Goal: Information Seeking & Learning: Find specific page/section

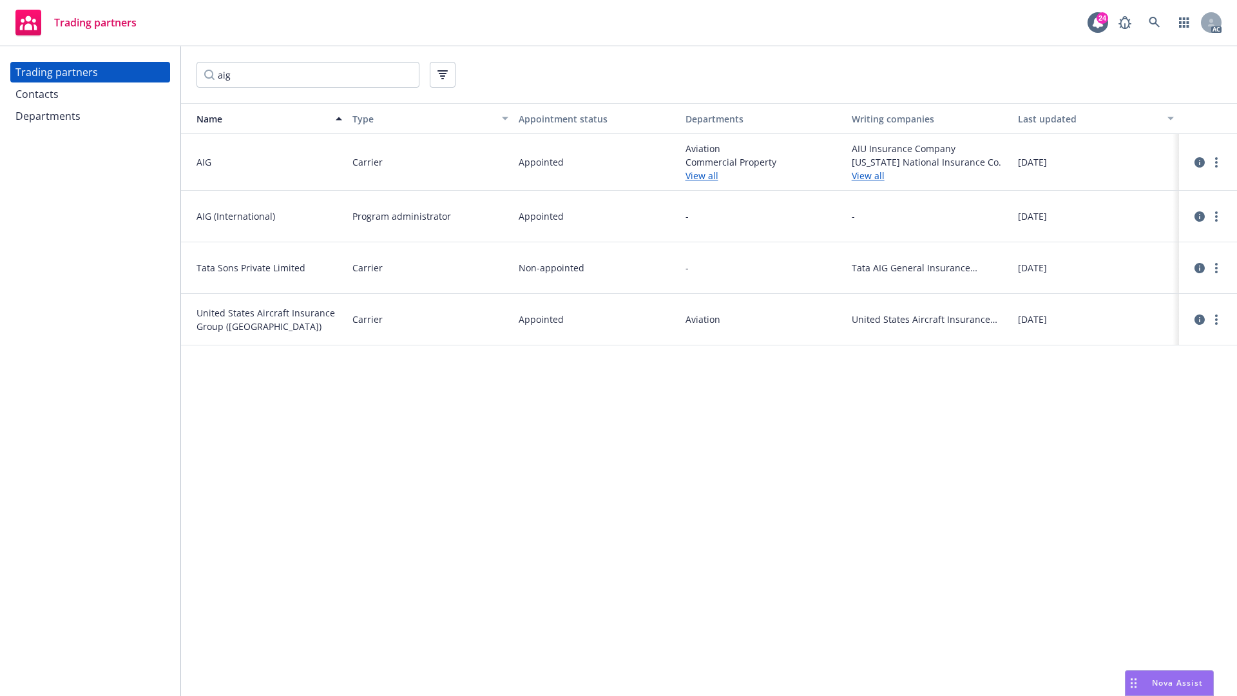
click at [697, 176] on link "View all" at bounding box center [764, 176] width 156 height 14
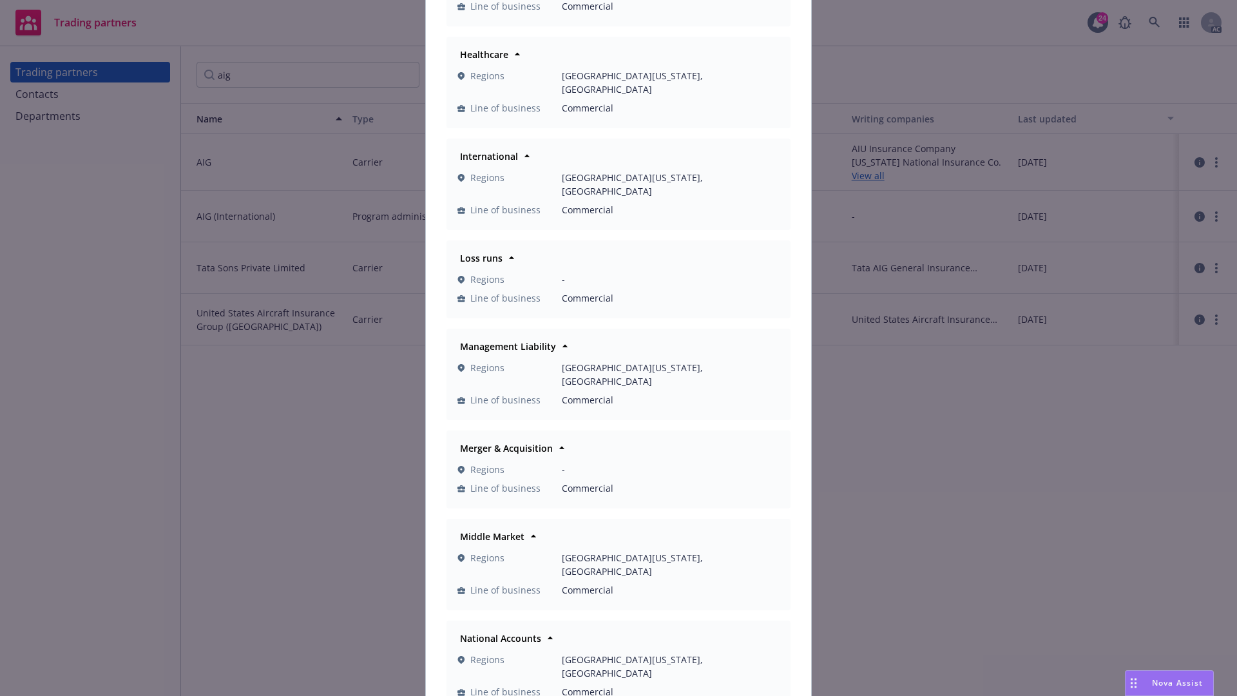
scroll to position [465, 0]
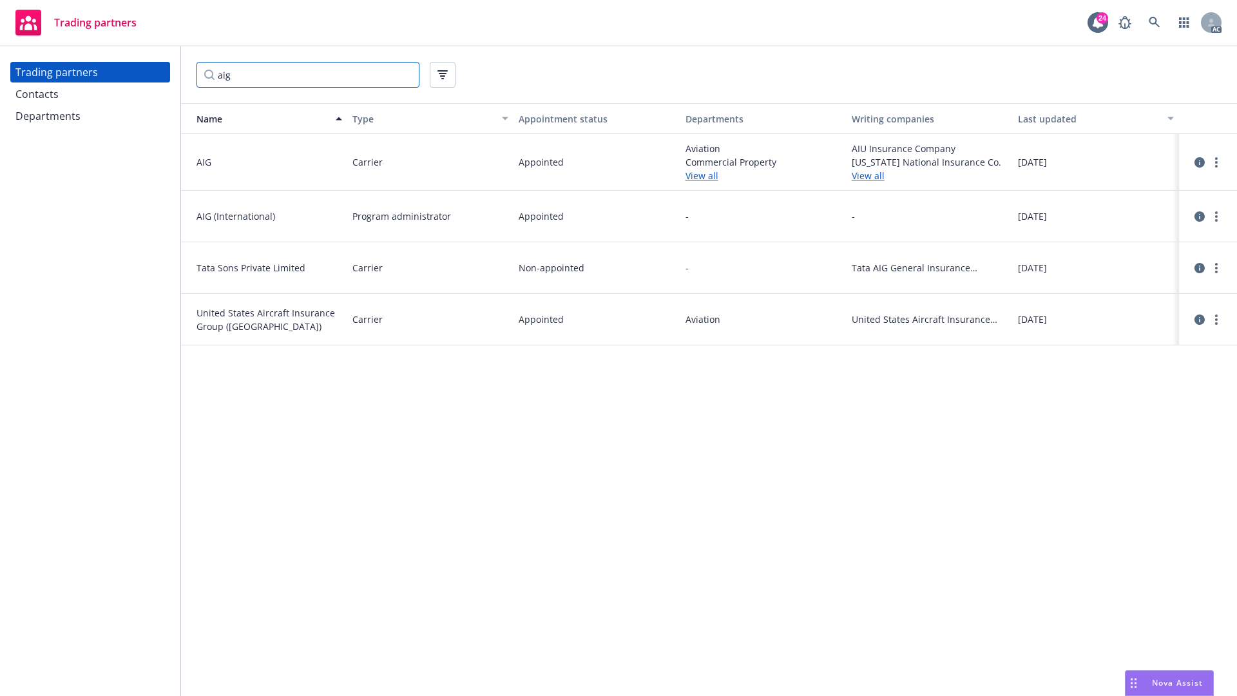
click at [260, 81] on input "aig" at bounding box center [308, 75] width 223 height 26
type input "a"
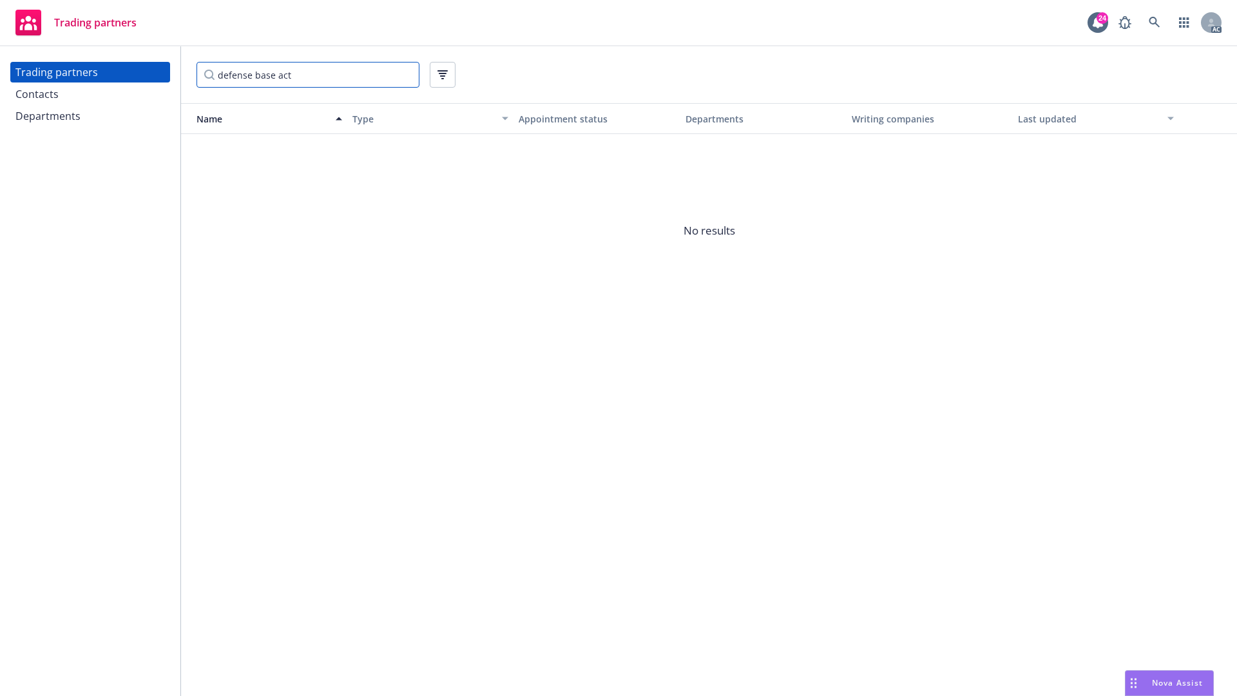
click at [309, 79] on input "defense base act" at bounding box center [308, 75] width 223 height 26
type input "d"
type input "v"
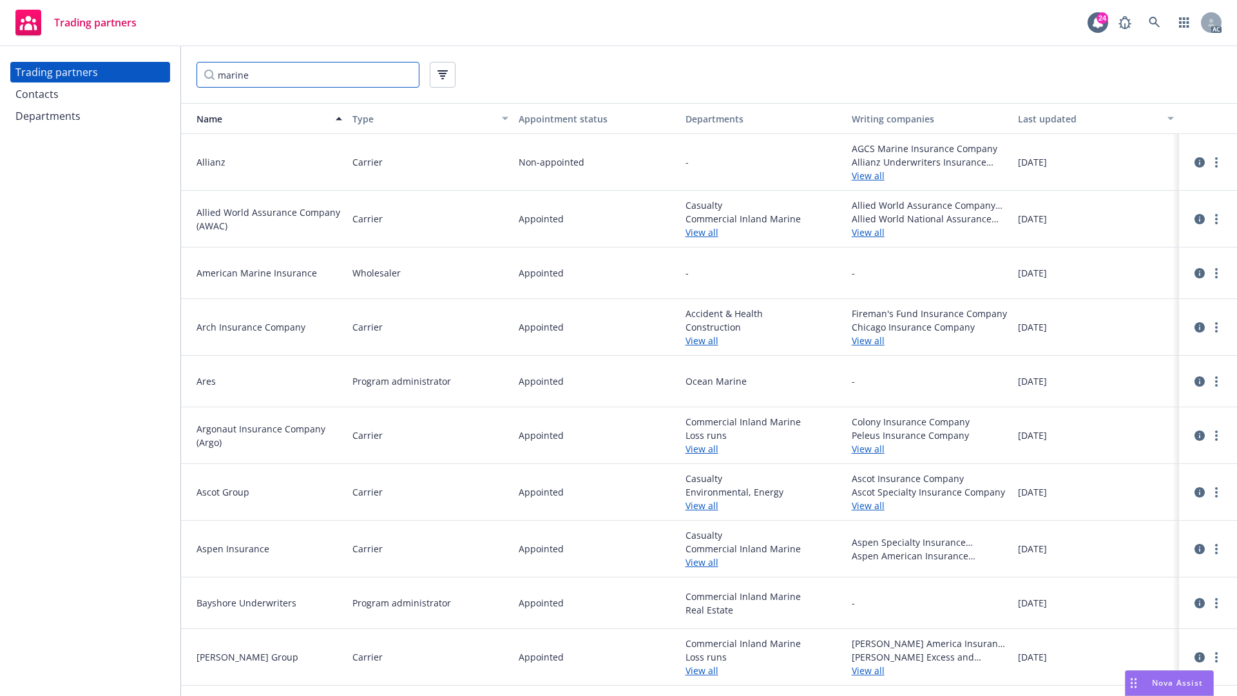
type input "marine"
